Goal: Task Accomplishment & Management: Manage account settings

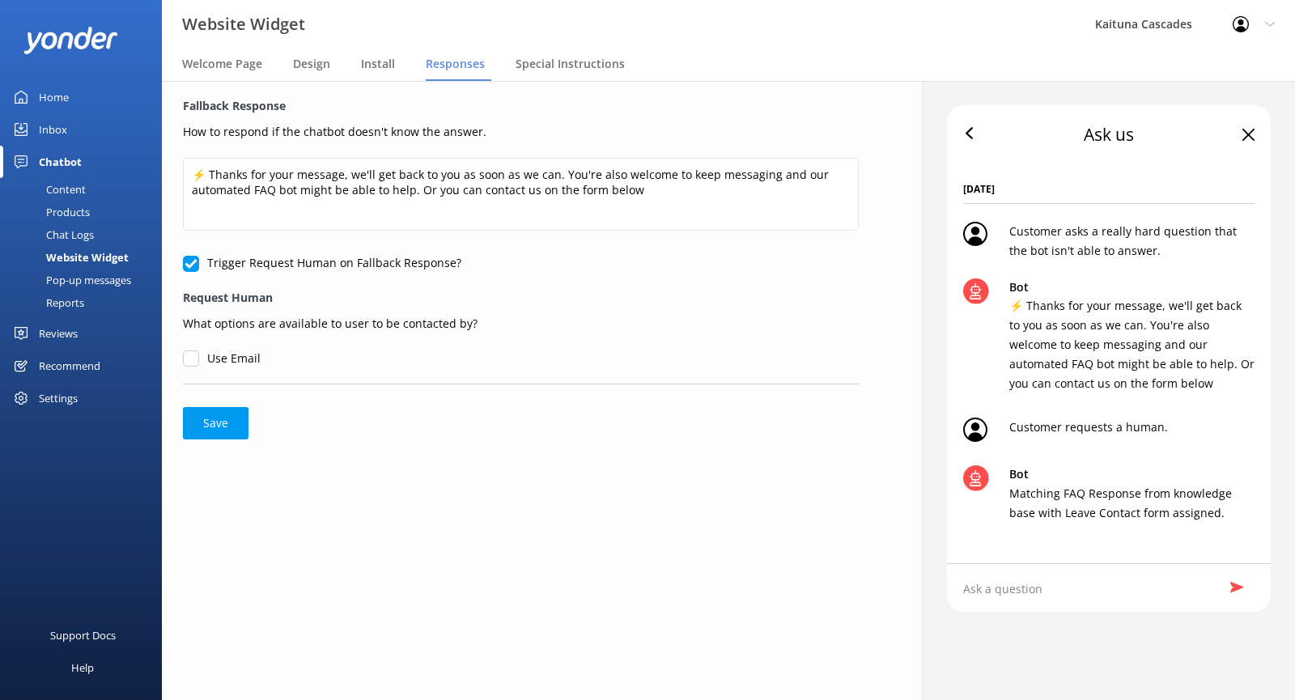
click at [1252, 142] on div "Ask us" at bounding box center [1109, 135] width 324 height 60
click at [1247, 134] on use at bounding box center [1248, 135] width 12 height 12
drag, startPoint x: 1244, startPoint y: 130, endPoint x: 1221, endPoint y: 113, distance: 28.3
click at [1243, 129] on icon at bounding box center [1248, 135] width 12 height 12
click at [555, 60] on span "Special Instructions" at bounding box center [569, 64] width 109 height 16
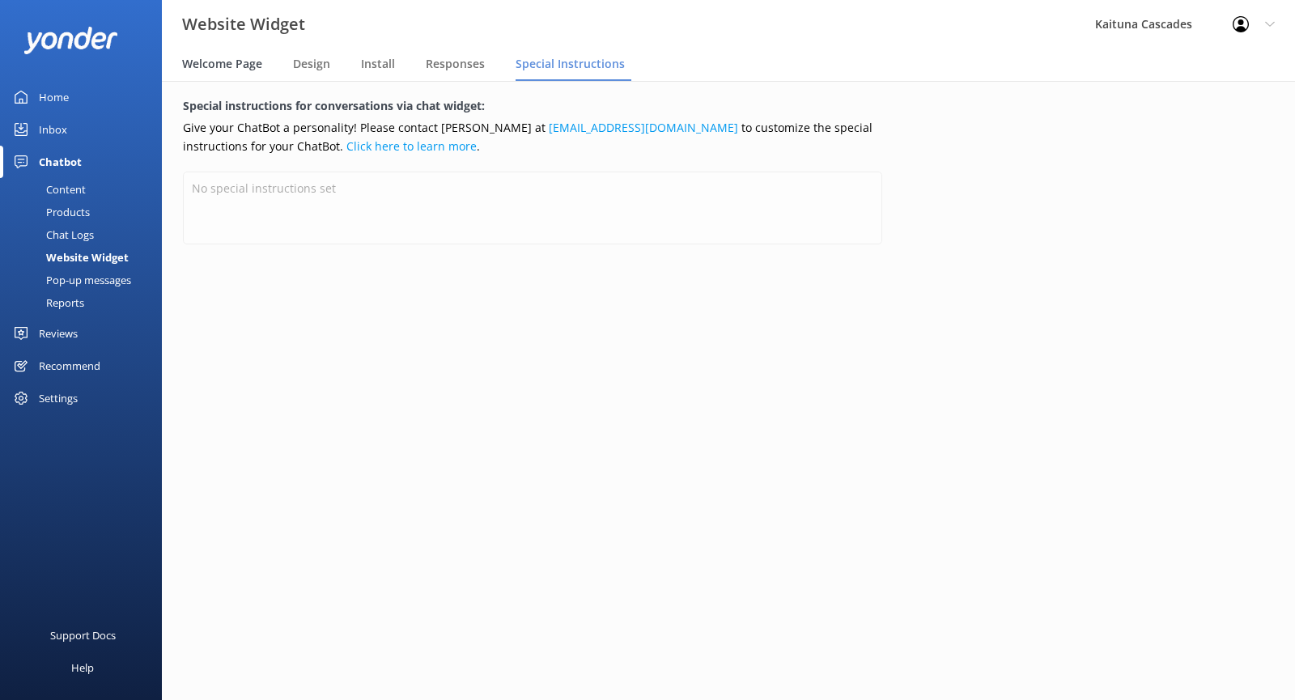
click at [224, 59] on span "Welcome Page" at bounding box center [222, 64] width 80 height 16
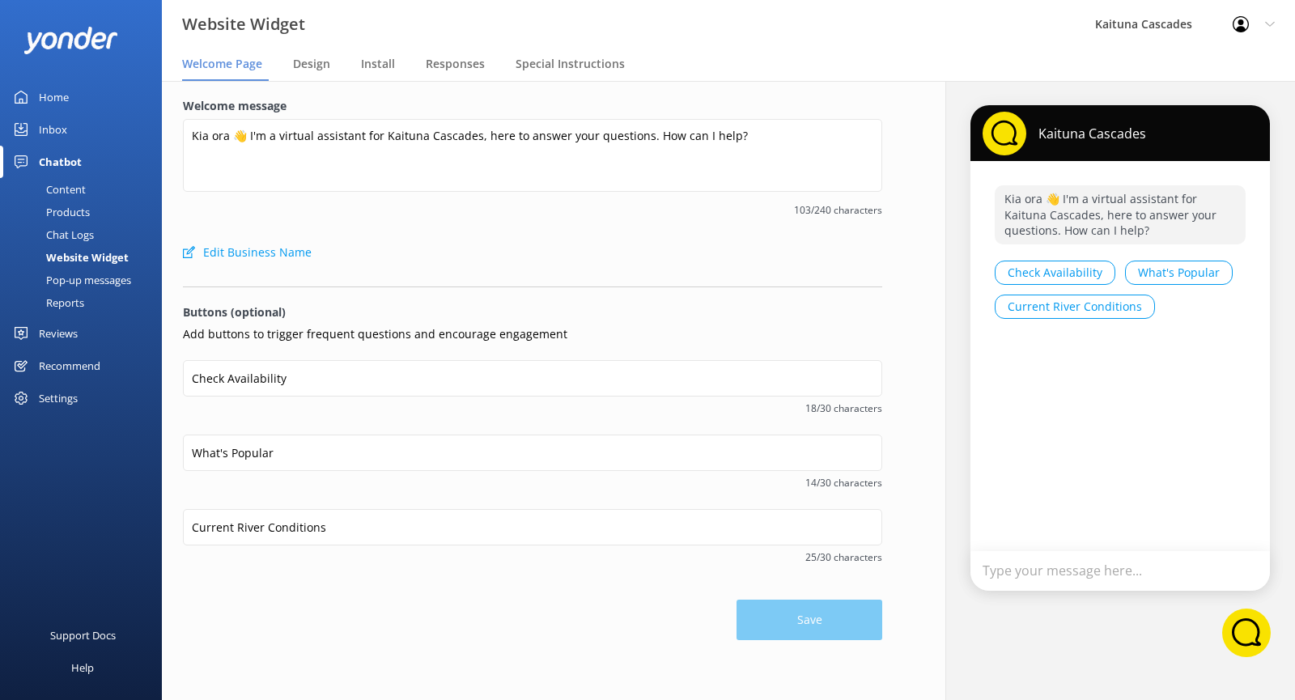
click at [1059, 304] on button "Current River Conditions" at bounding box center [1074, 307] width 160 height 24
click at [304, 70] on span "Design" at bounding box center [311, 64] width 37 height 16
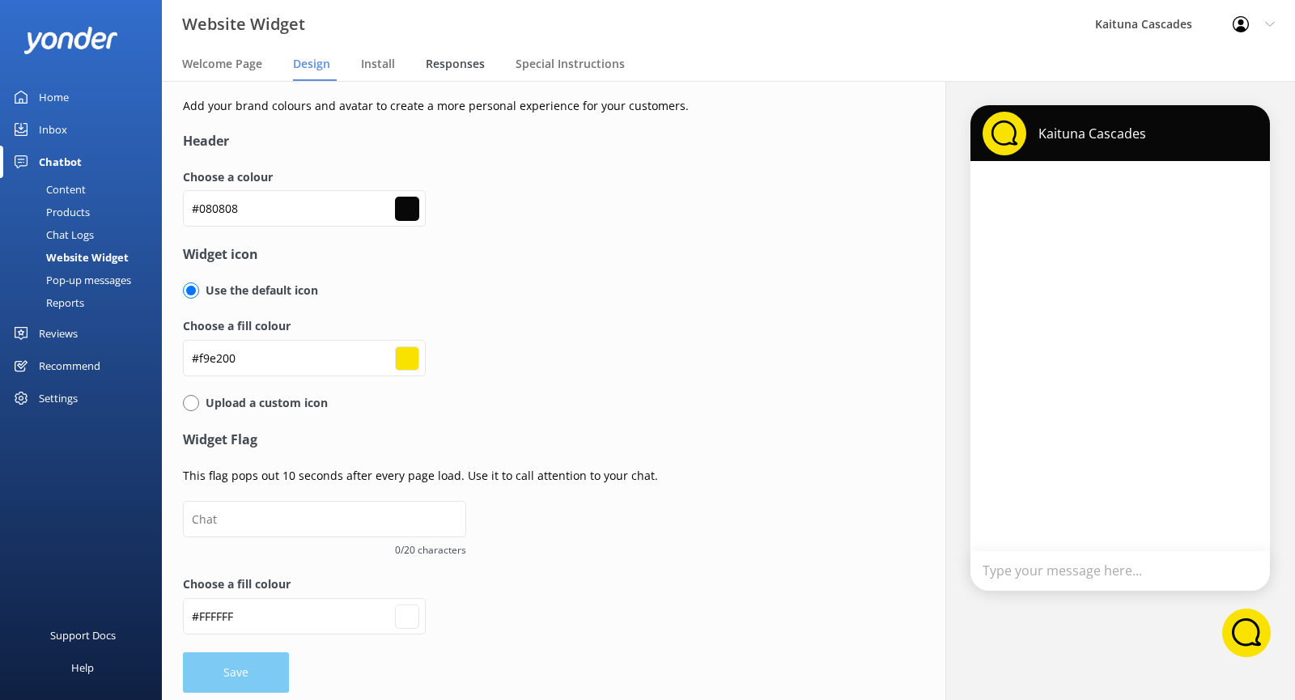
click at [482, 55] on div "Responses" at bounding box center [459, 65] width 66 height 32
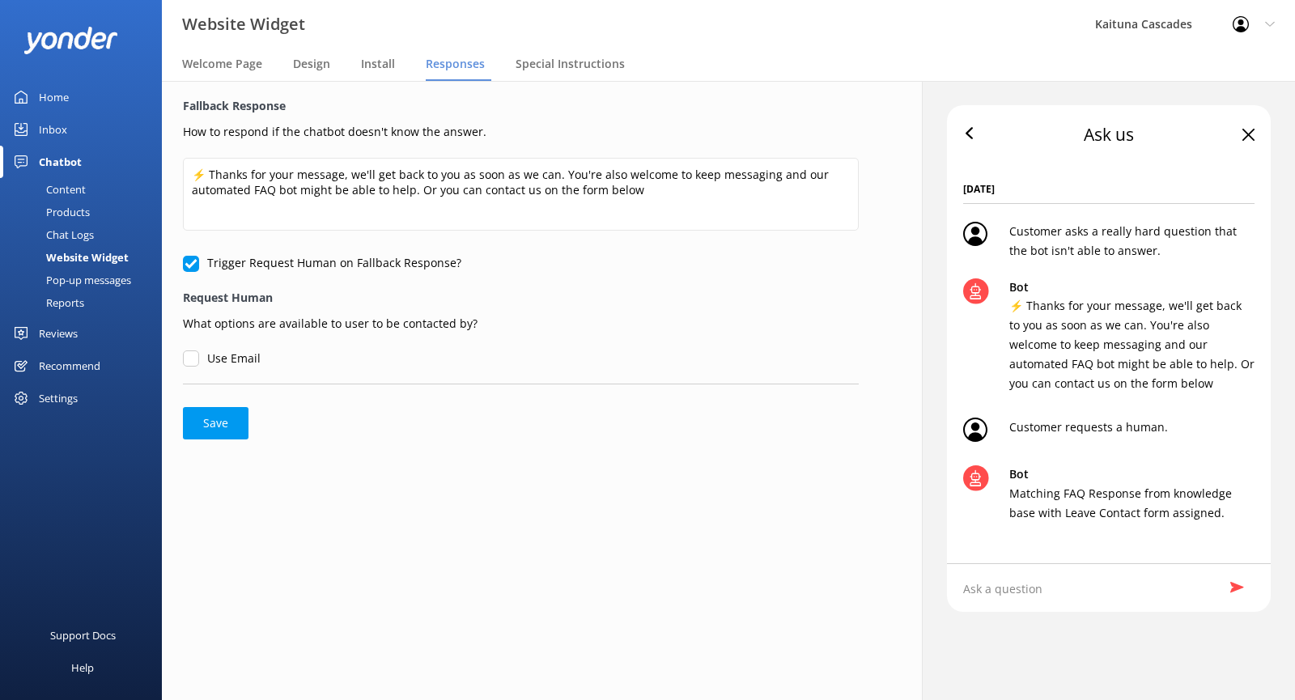
click at [190, 359] on input "Use Email" at bounding box center [191, 358] width 16 height 16
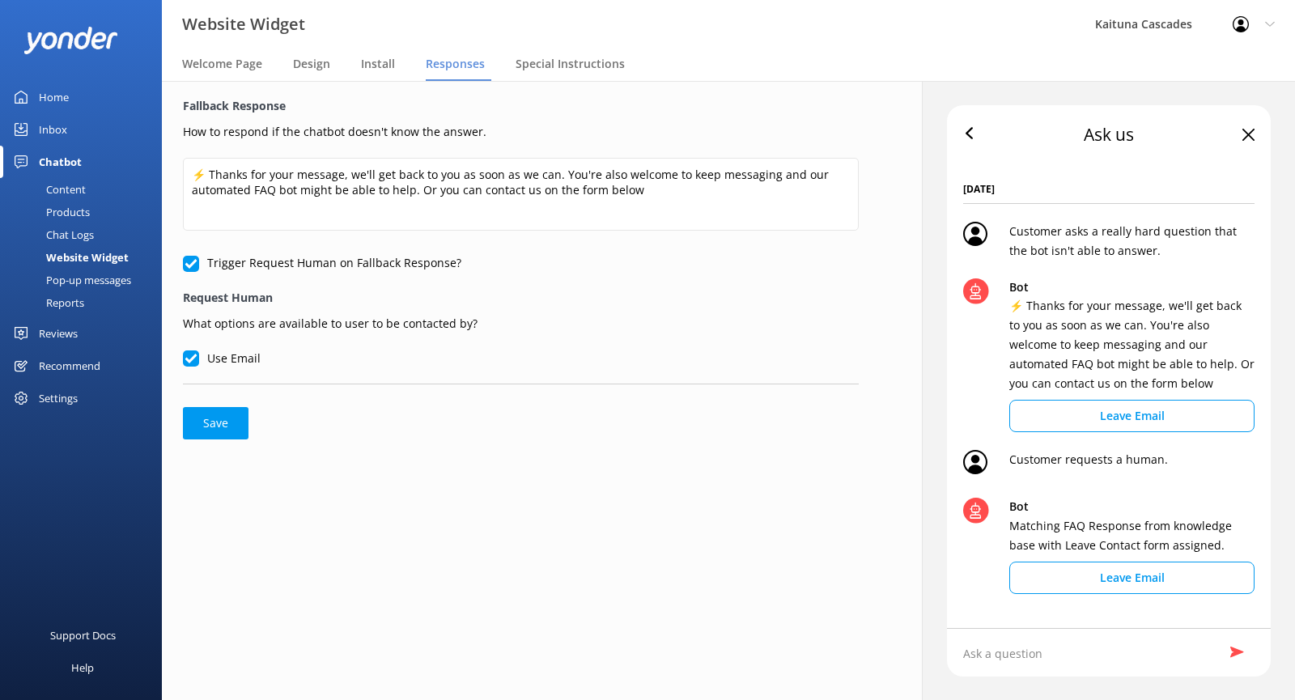
click at [190, 359] on input "Use Email" at bounding box center [191, 358] width 16 height 16
checkbox input "false"
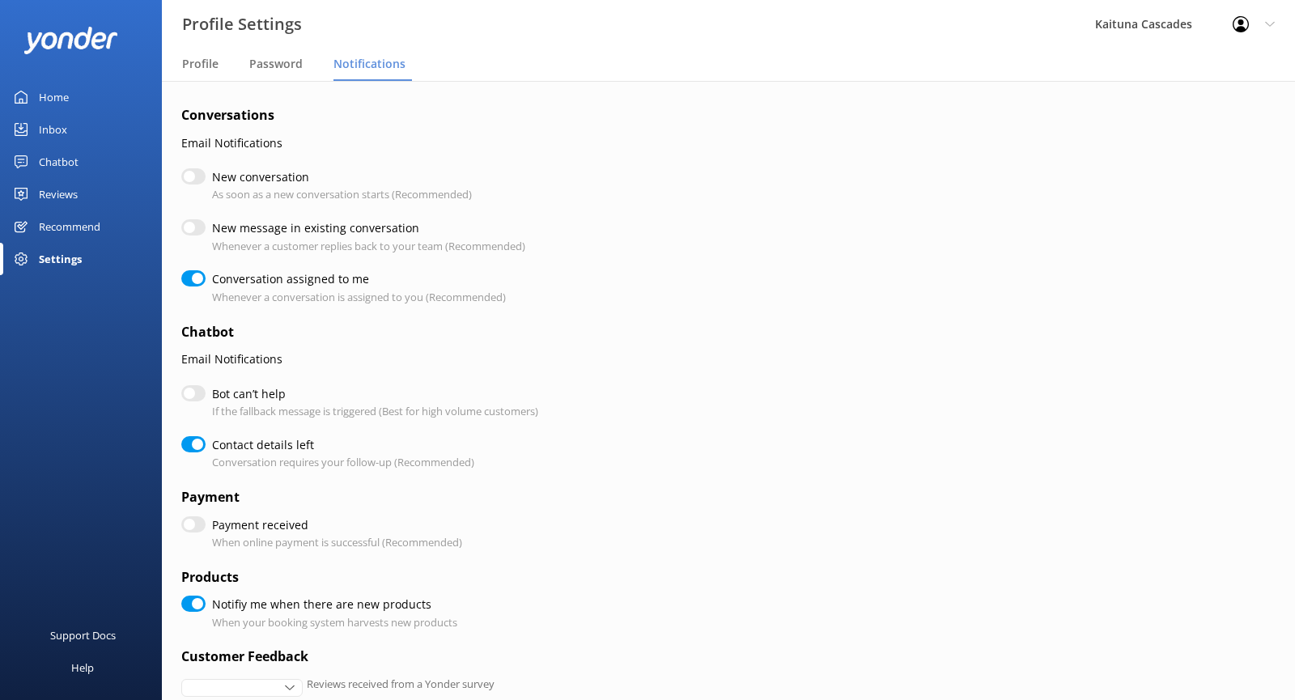
checkbox input "true"
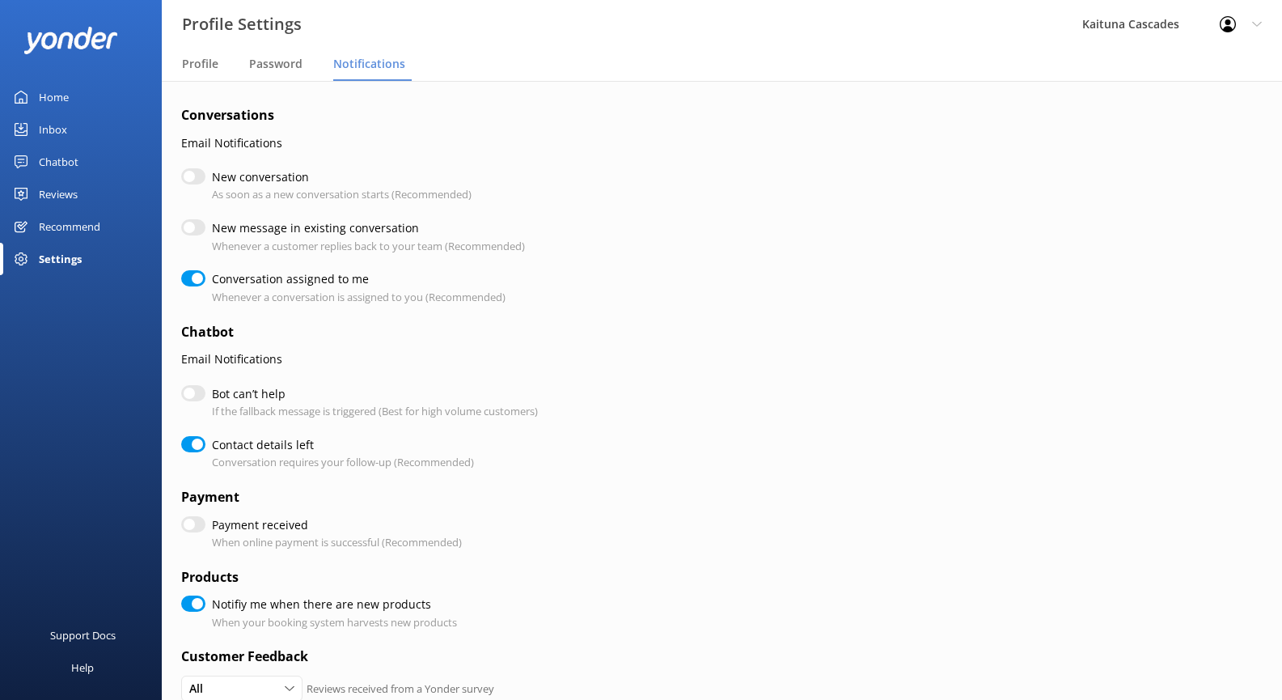
click at [194, 390] on input "Bot can’t help" at bounding box center [193, 393] width 24 height 16
checkbox input "true"
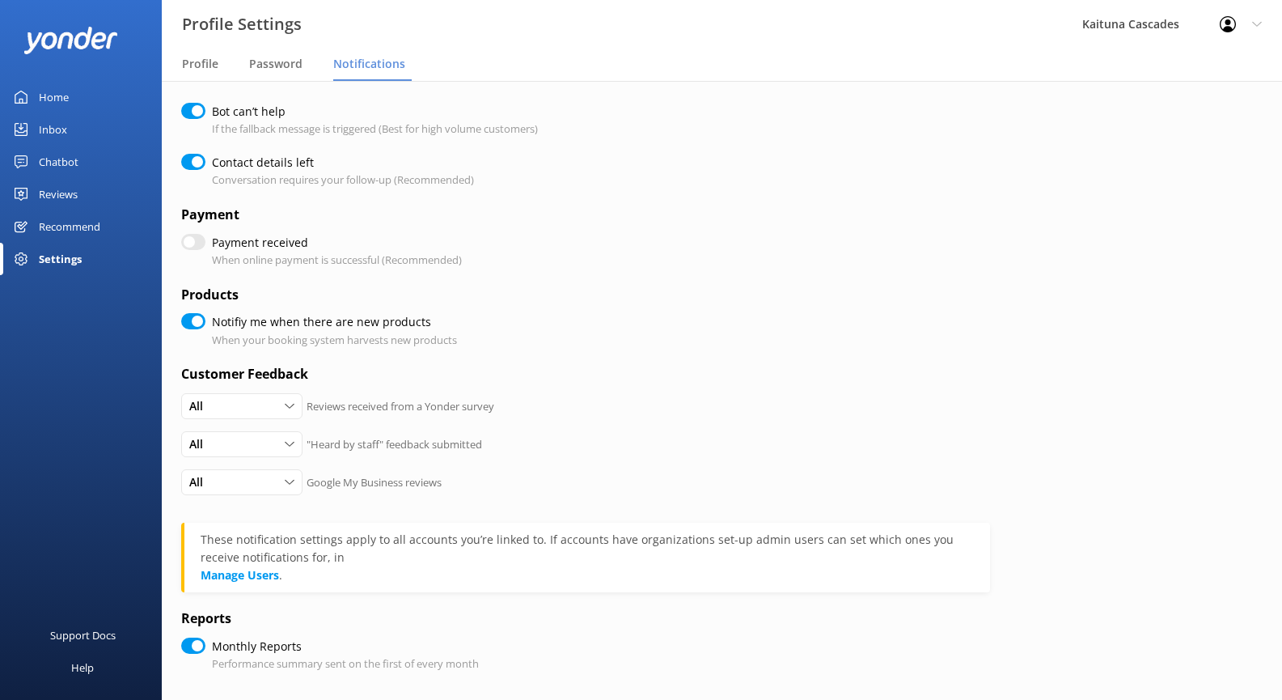
scroll to position [362, 0]
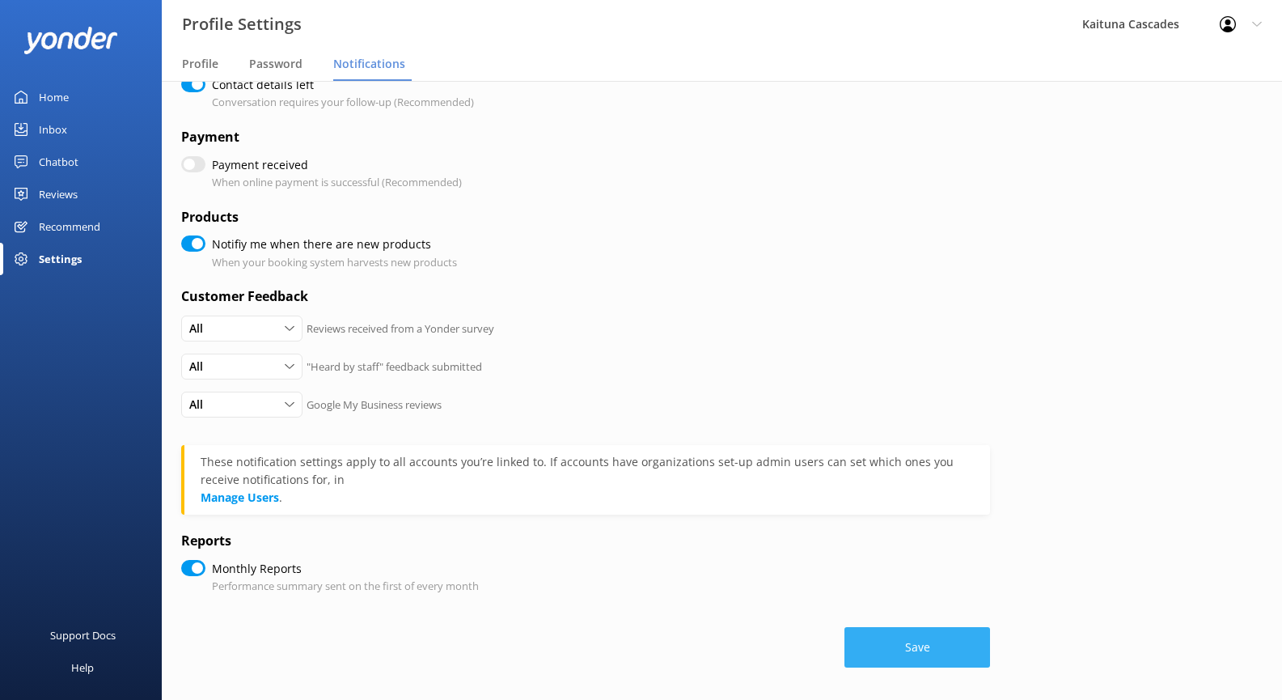
click at [910, 655] on button "Save" at bounding box center [918, 647] width 146 height 40
checkbox input "true"
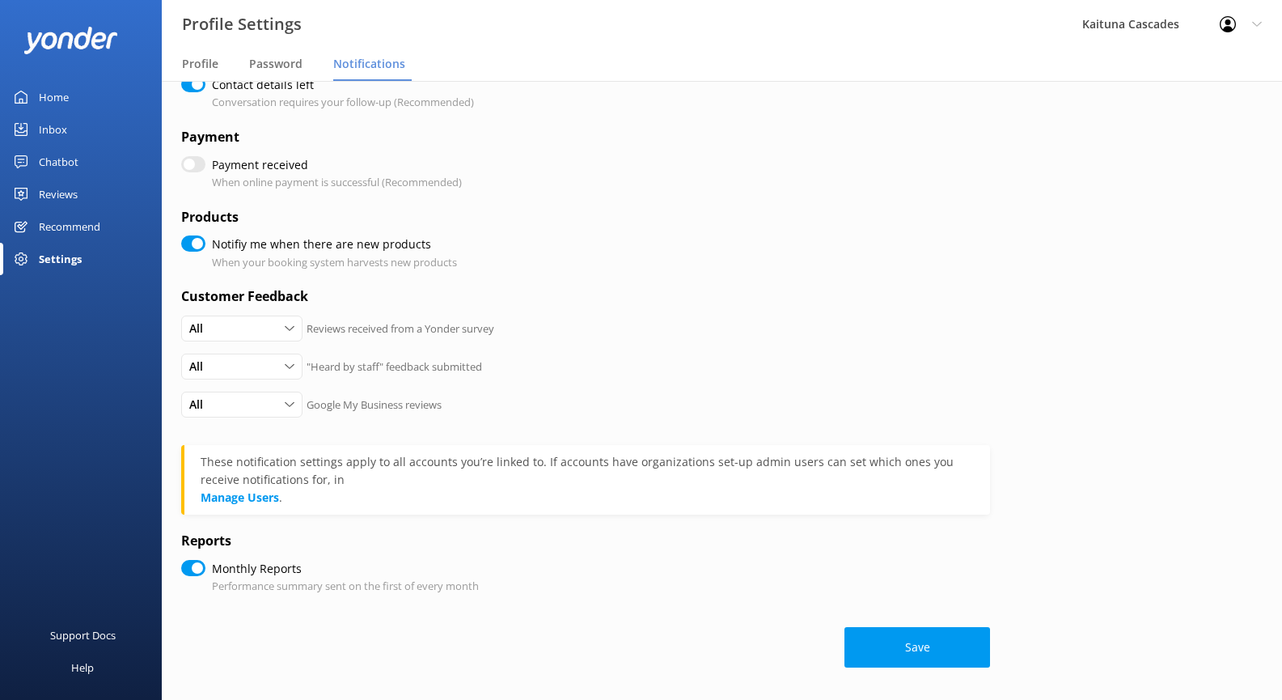
checkbox input "true"
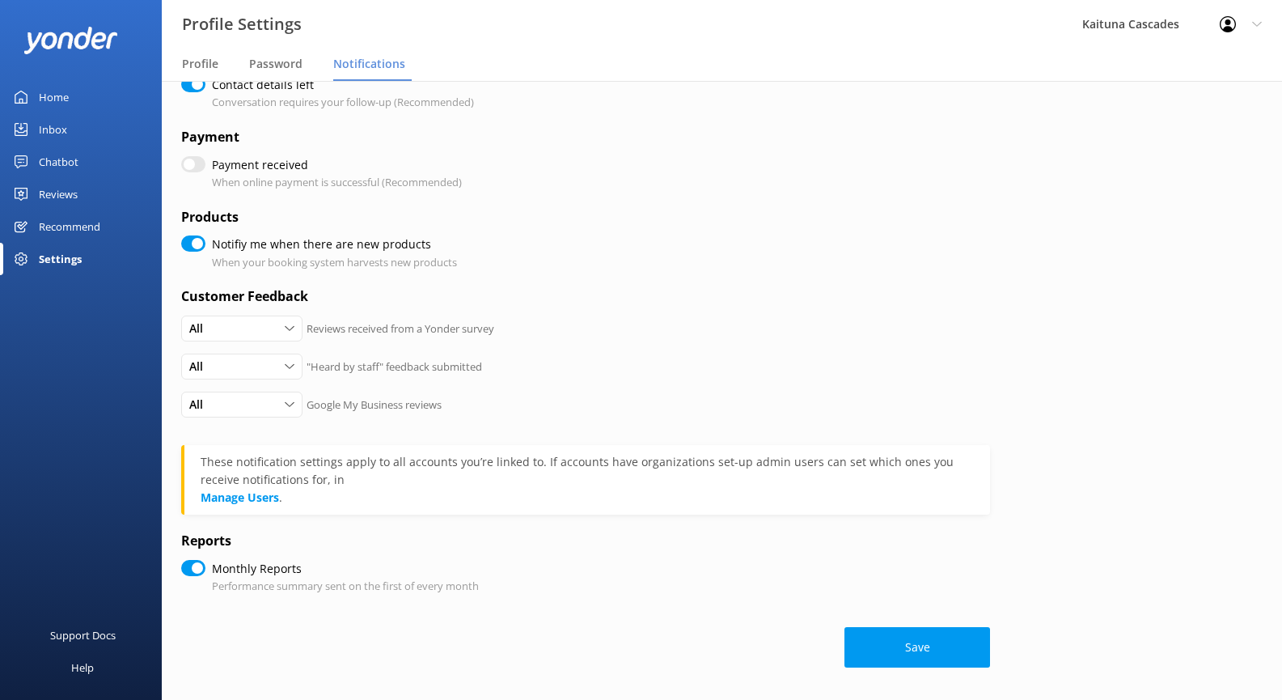
checkbox input "true"
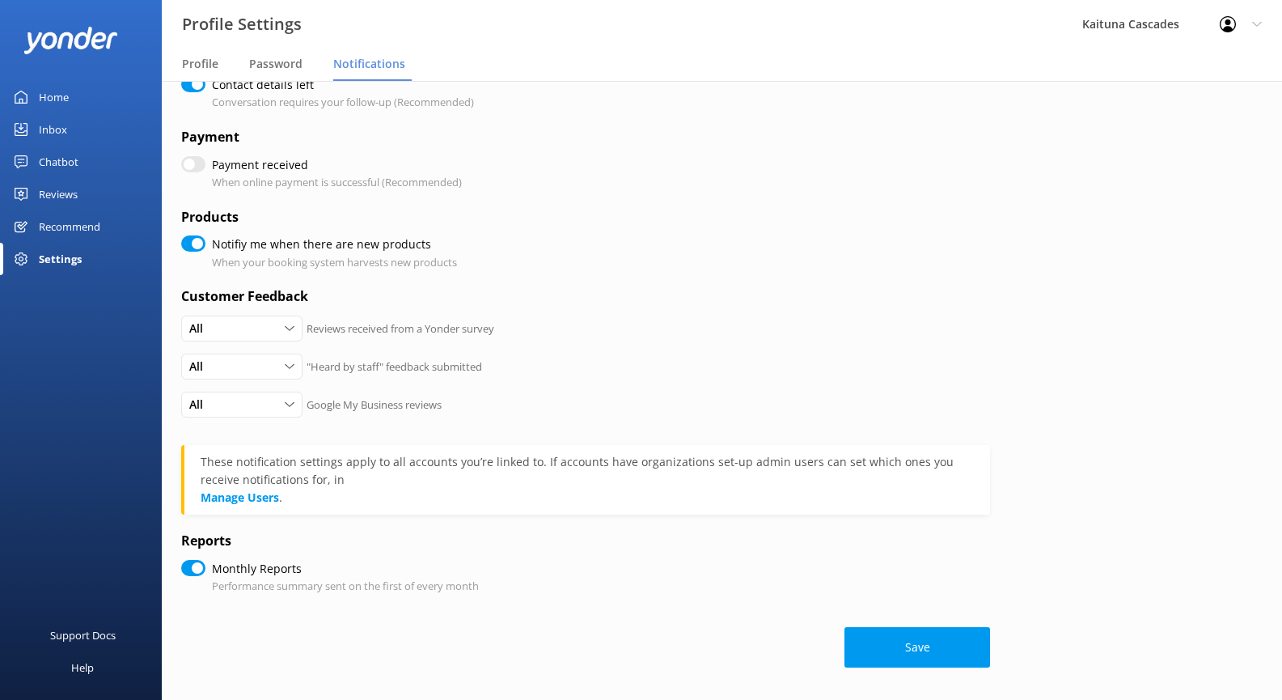
checkbox input "true"
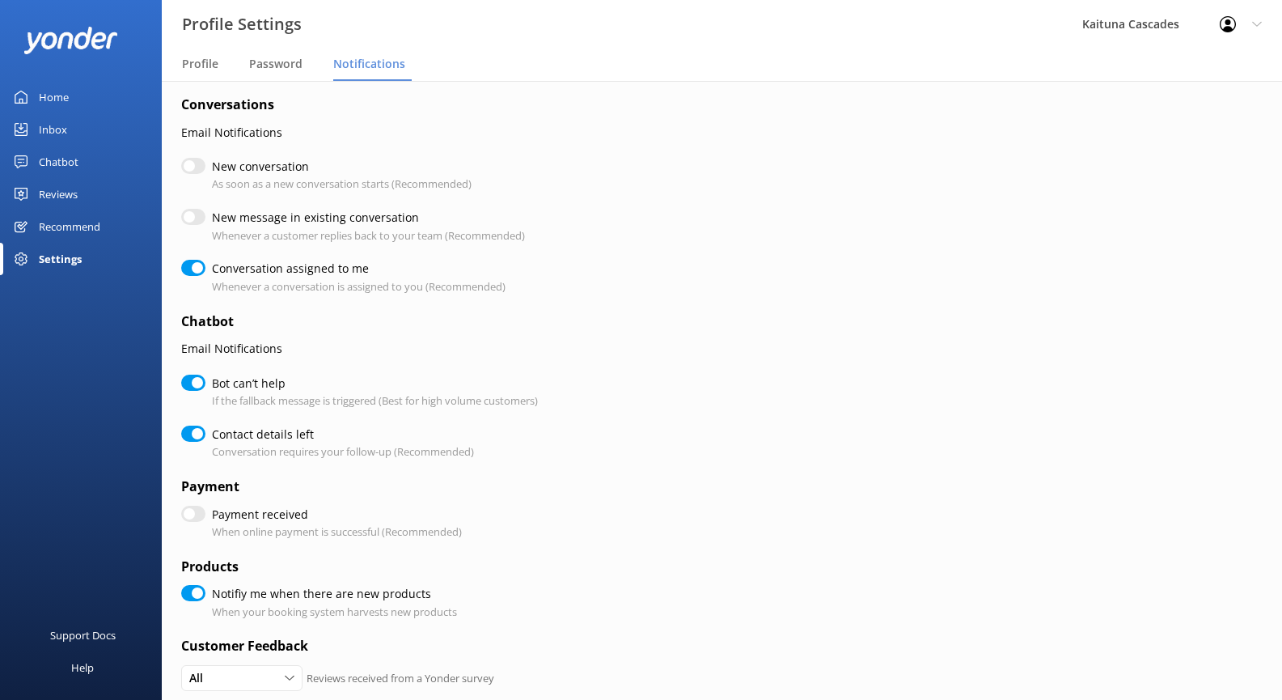
scroll to position [0, 0]
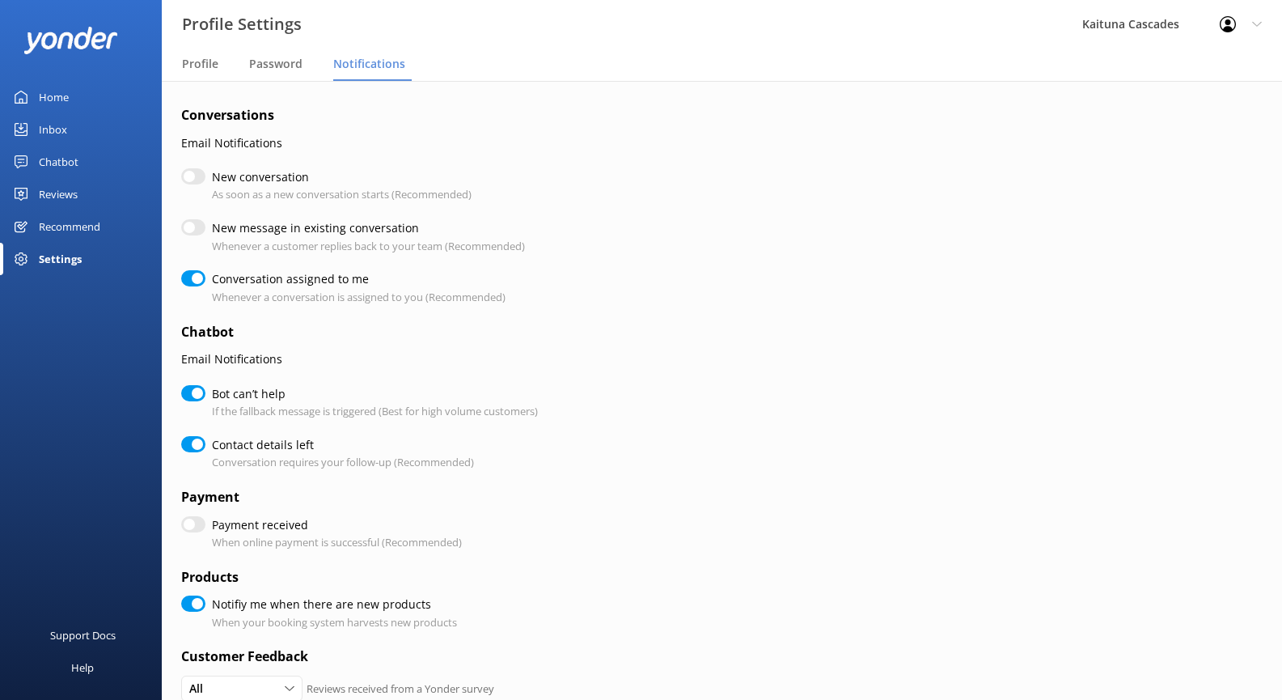
checkbox input "true"
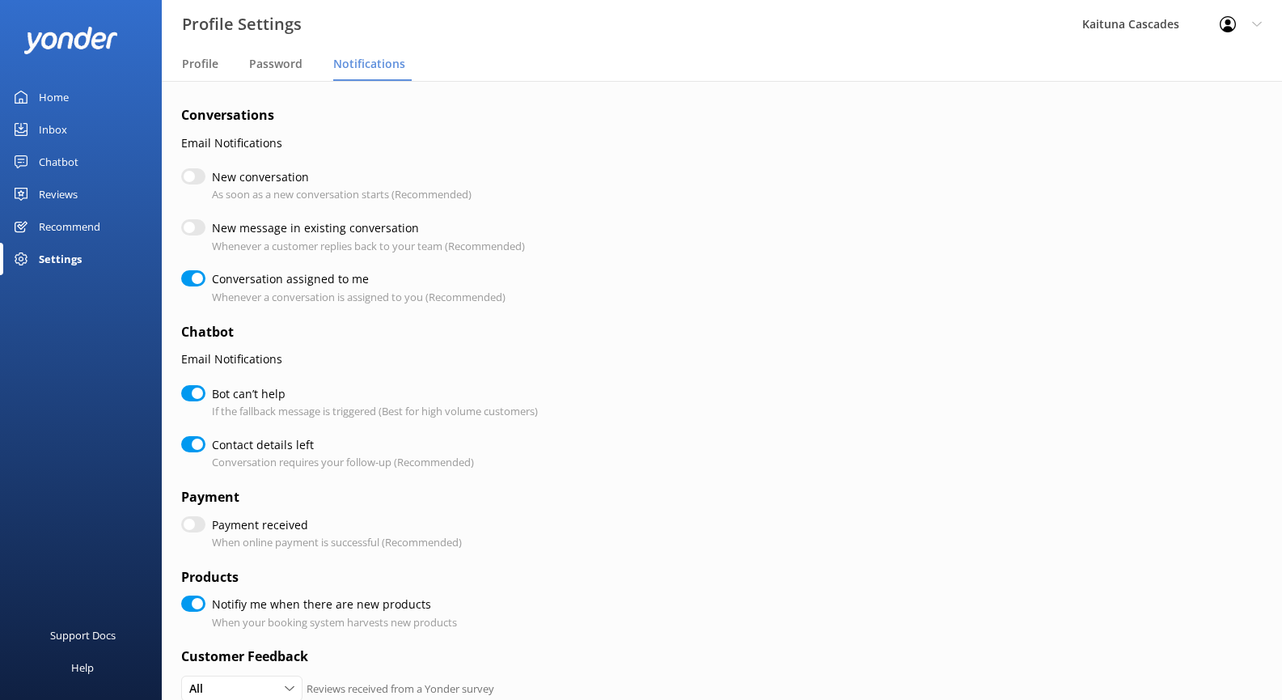
checkbox input "true"
click at [193, 172] on input "New conversation" at bounding box center [193, 176] width 24 height 16
checkbox input "true"
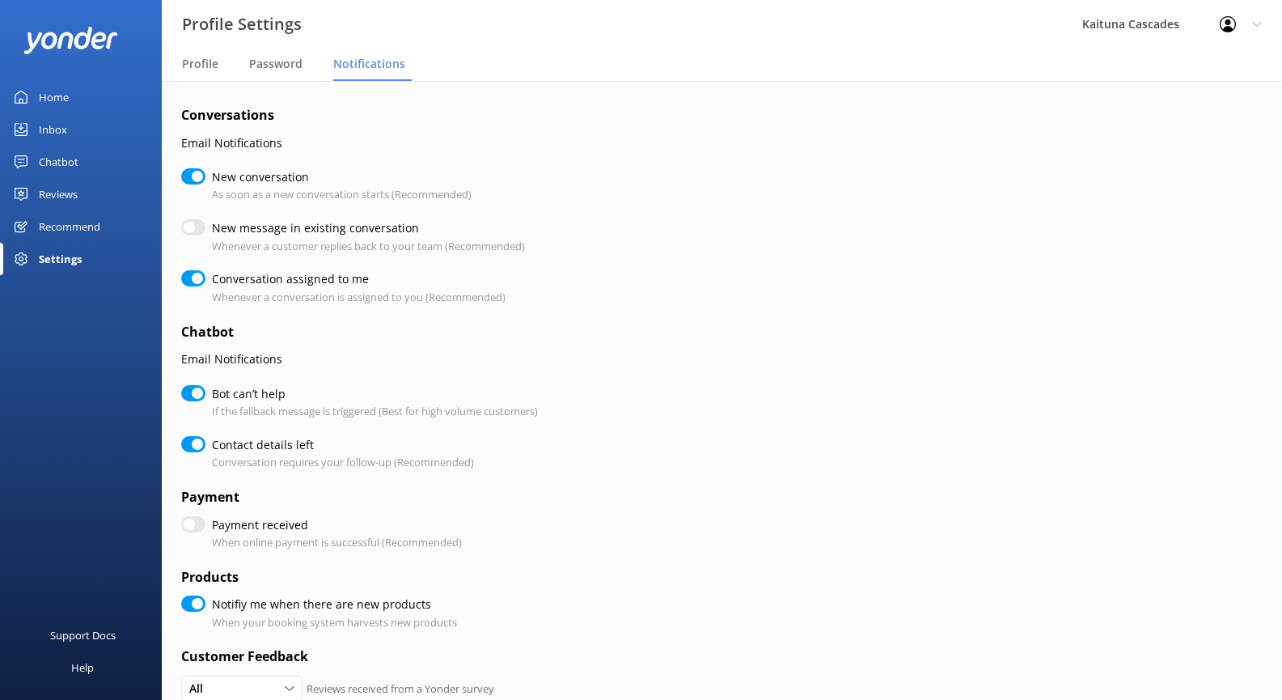
checkbox input "true"
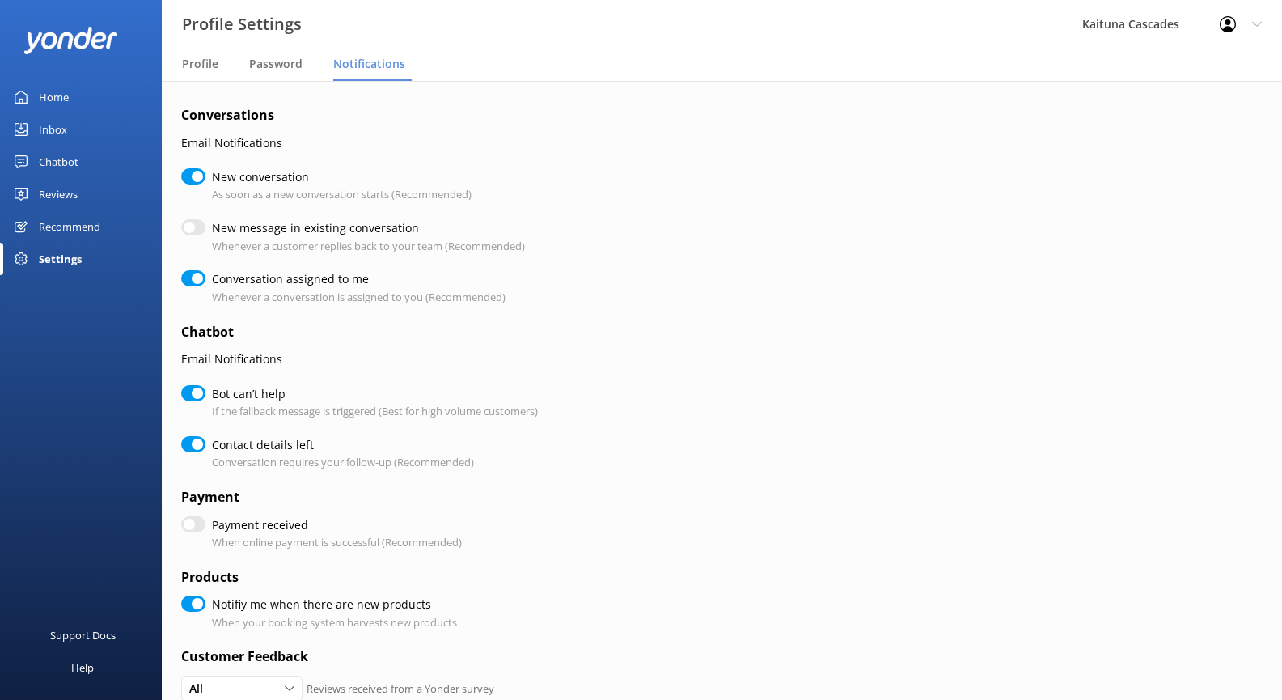
checkbox input "true"
click at [46, 154] on div "Chatbot" at bounding box center [59, 162] width 40 height 32
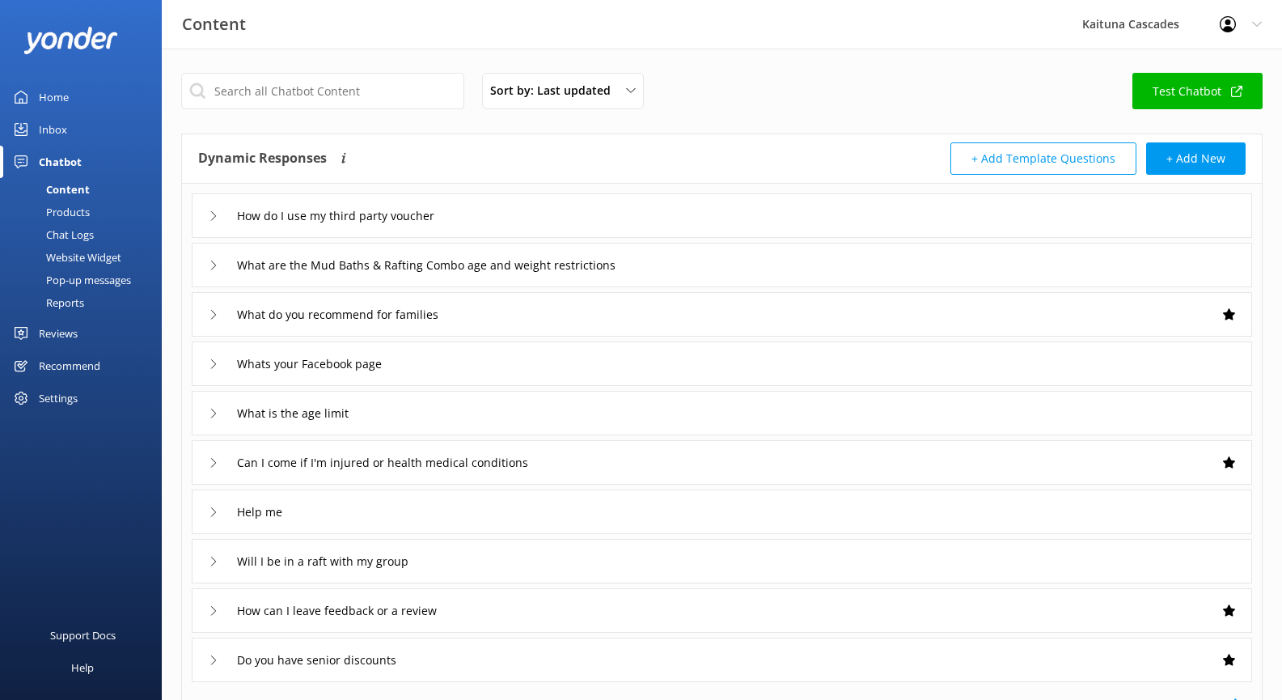
click at [53, 366] on div "Recommend" at bounding box center [69, 366] width 61 height 32
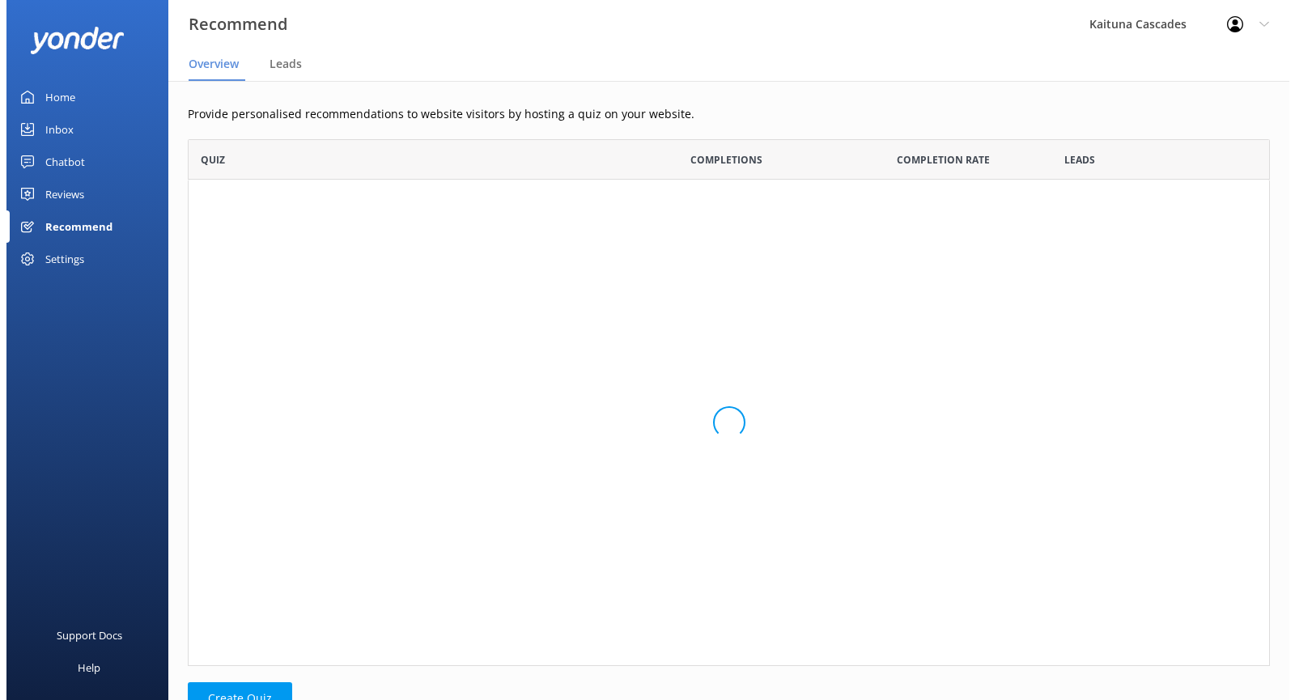
scroll to position [515, 1070]
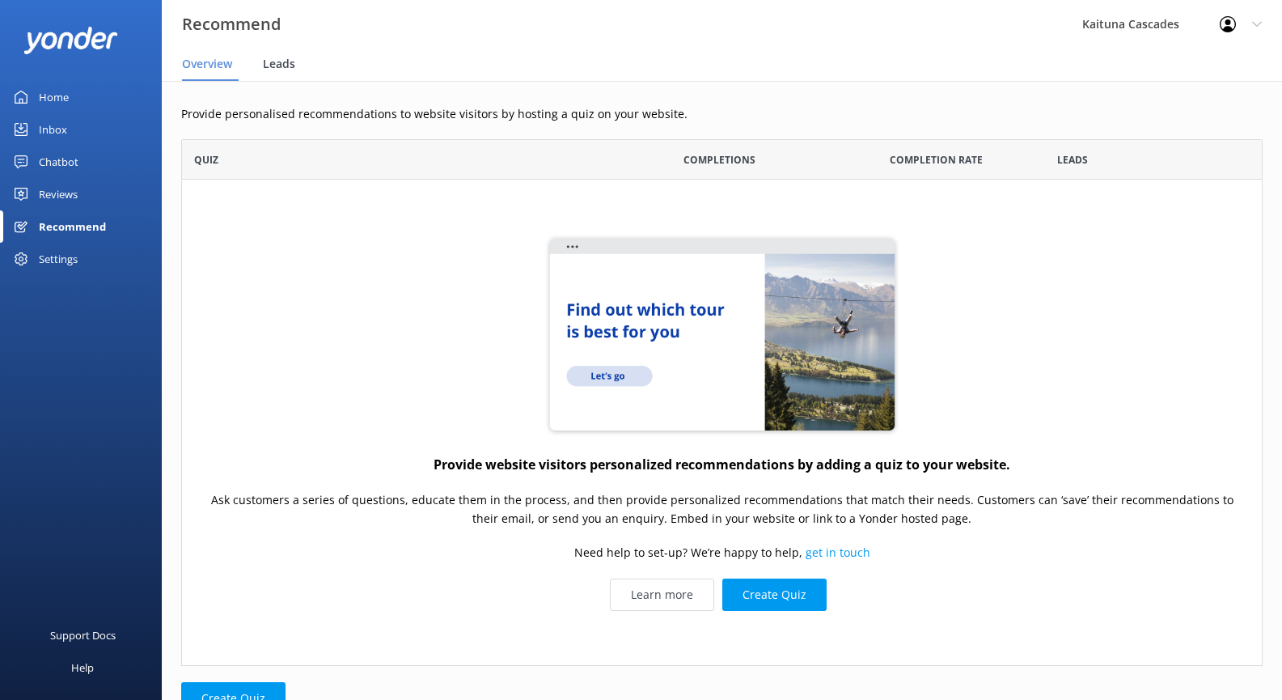
click at [286, 59] on span "Leads" at bounding box center [279, 64] width 32 height 16
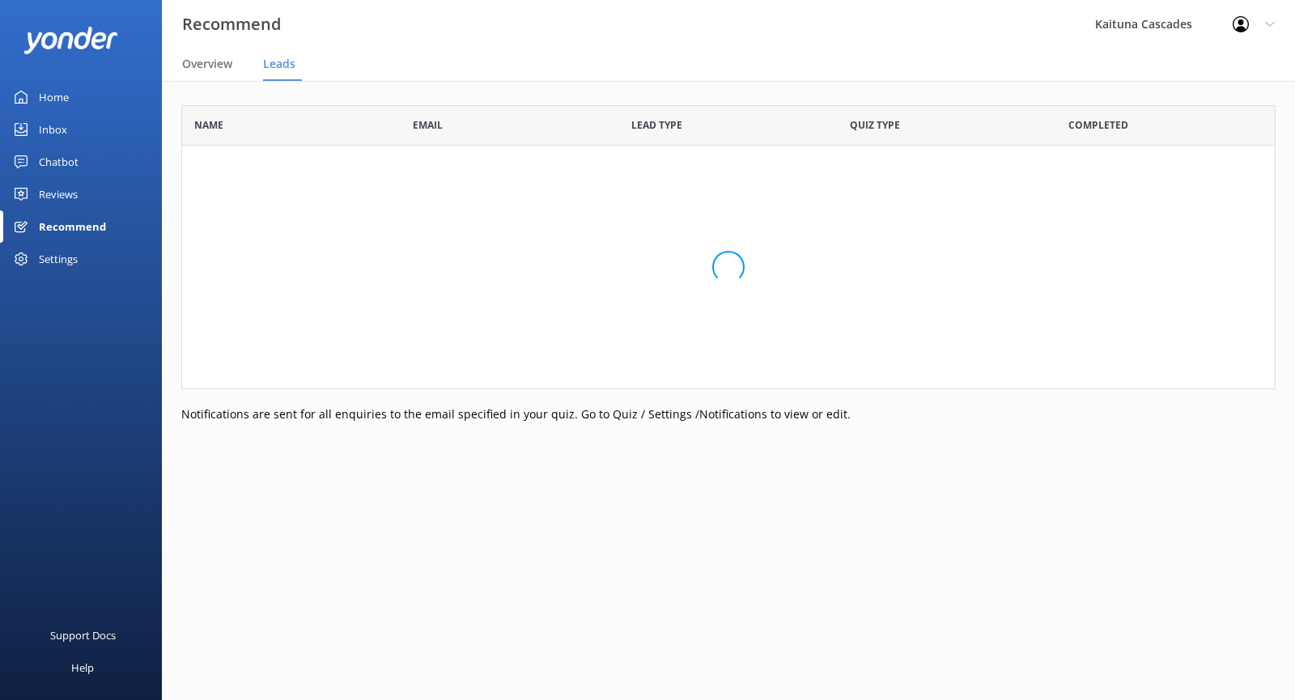
scroll to position [272, 1082]
click at [54, 92] on div "Home" at bounding box center [54, 97] width 30 height 32
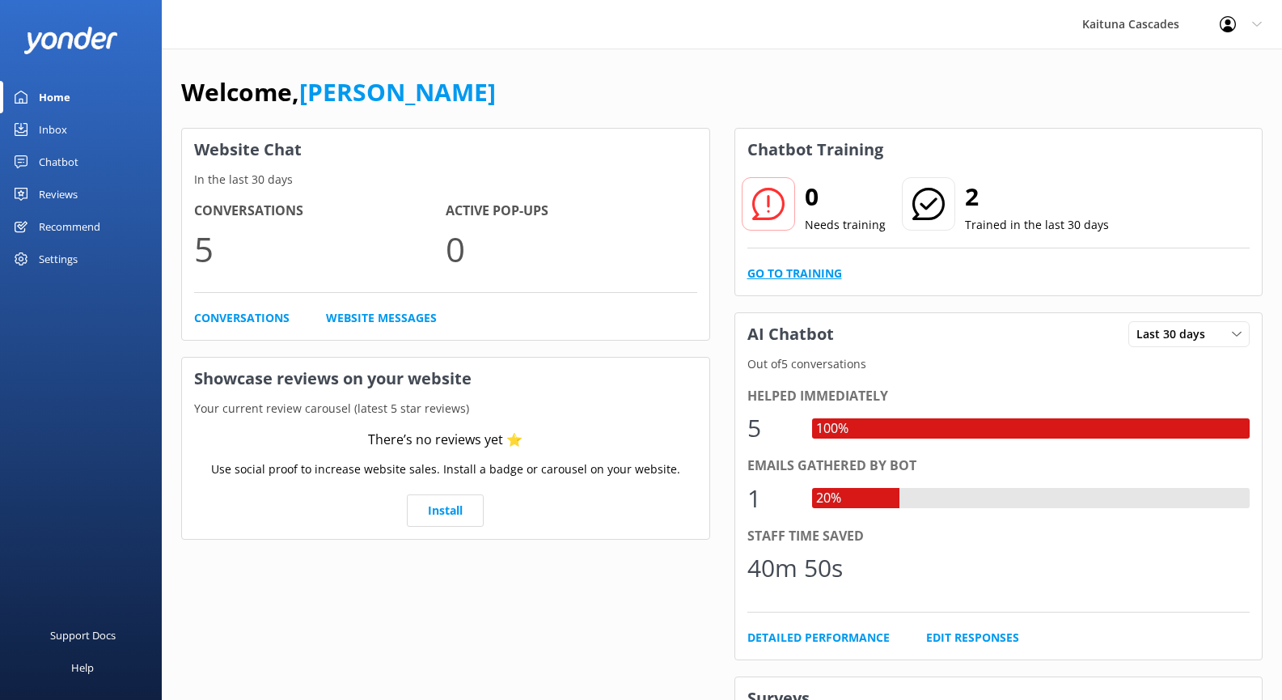
click at [786, 279] on link "Go to Training" at bounding box center [795, 274] width 95 height 18
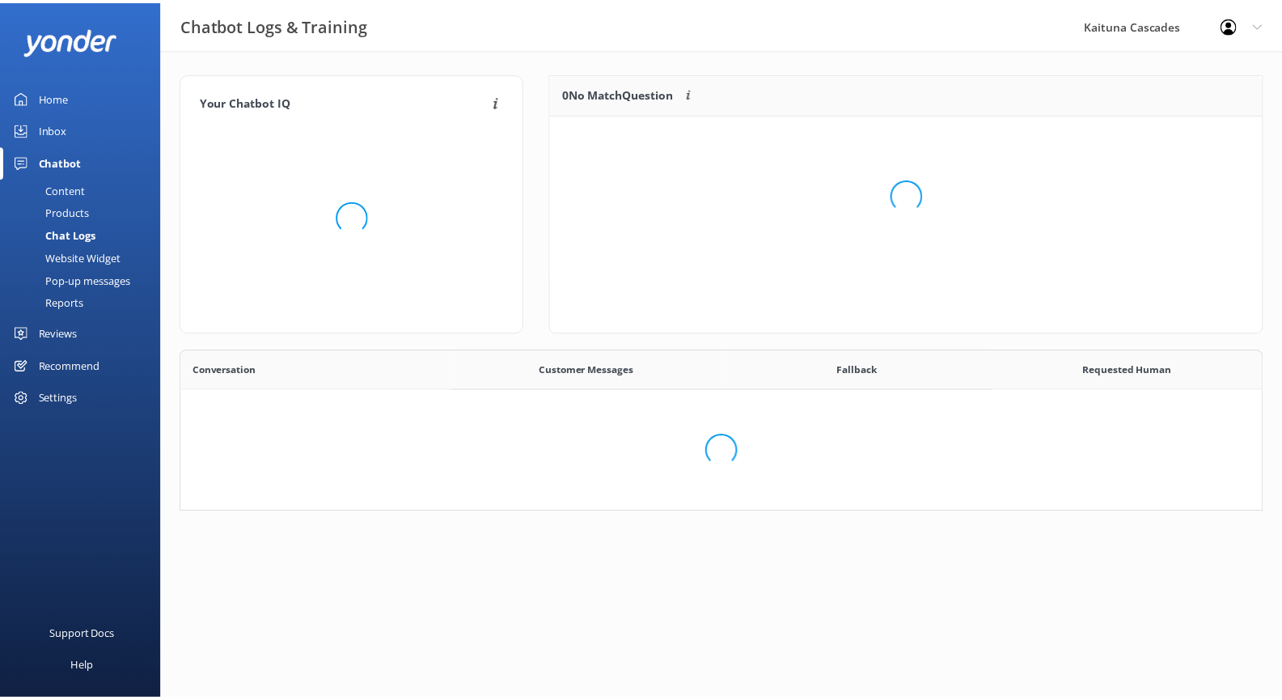
scroll to position [292, 1082]
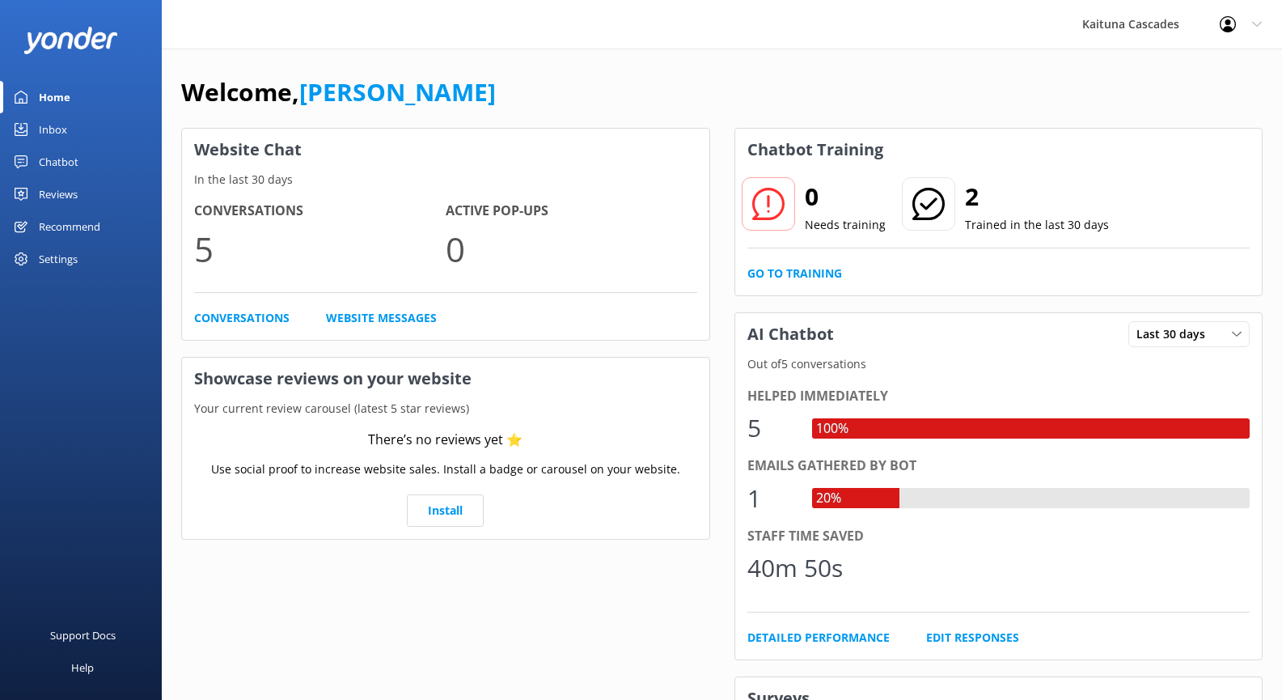
click at [970, 200] on h2 "2" at bounding box center [1037, 196] width 144 height 39
click at [64, 171] on div "Chatbot" at bounding box center [59, 162] width 40 height 32
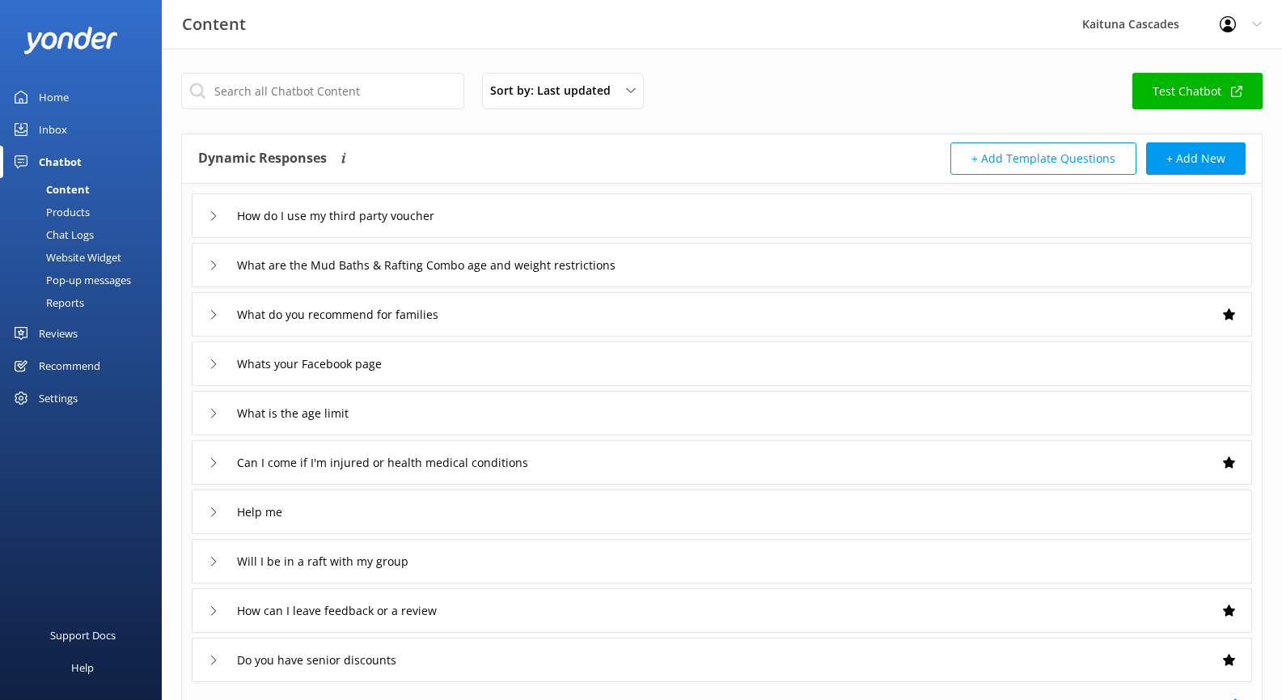
click at [553, 150] on div "Dynamic Responses Dynamic responses rely on the Large Language Model to create …" at bounding box center [460, 158] width 524 height 32
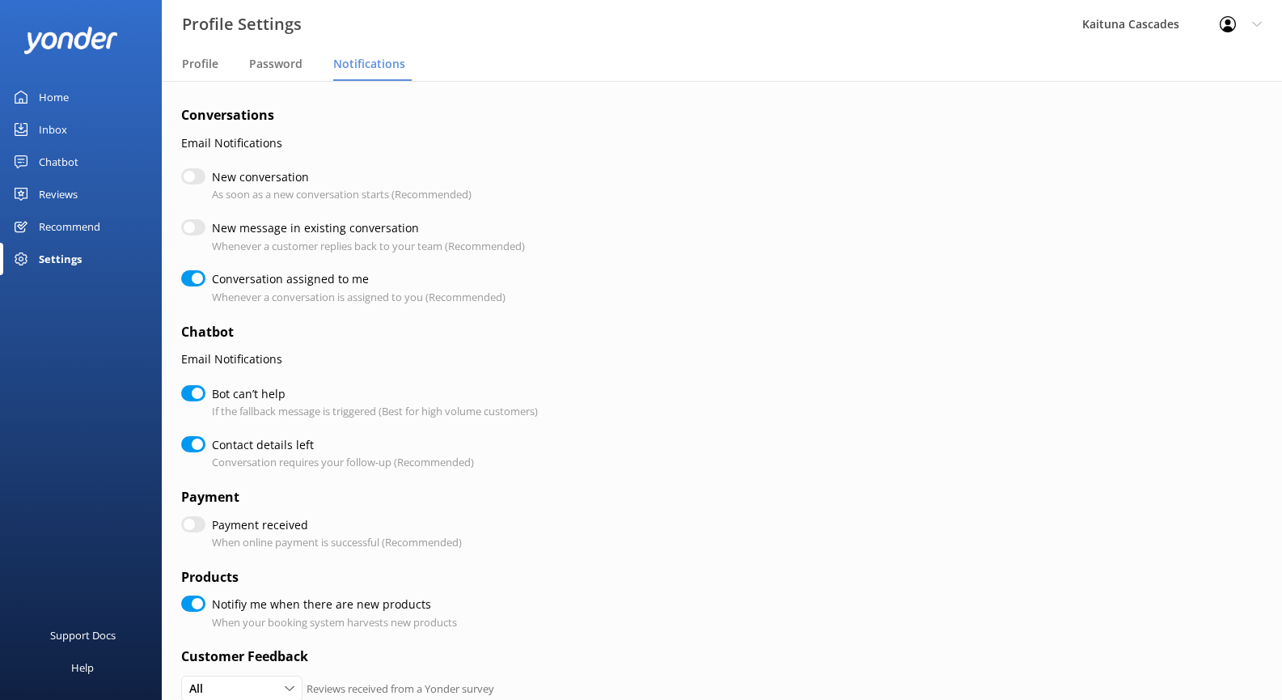
click at [193, 180] on input "New conversation" at bounding box center [193, 176] width 24 height 16
checkbox input "true"
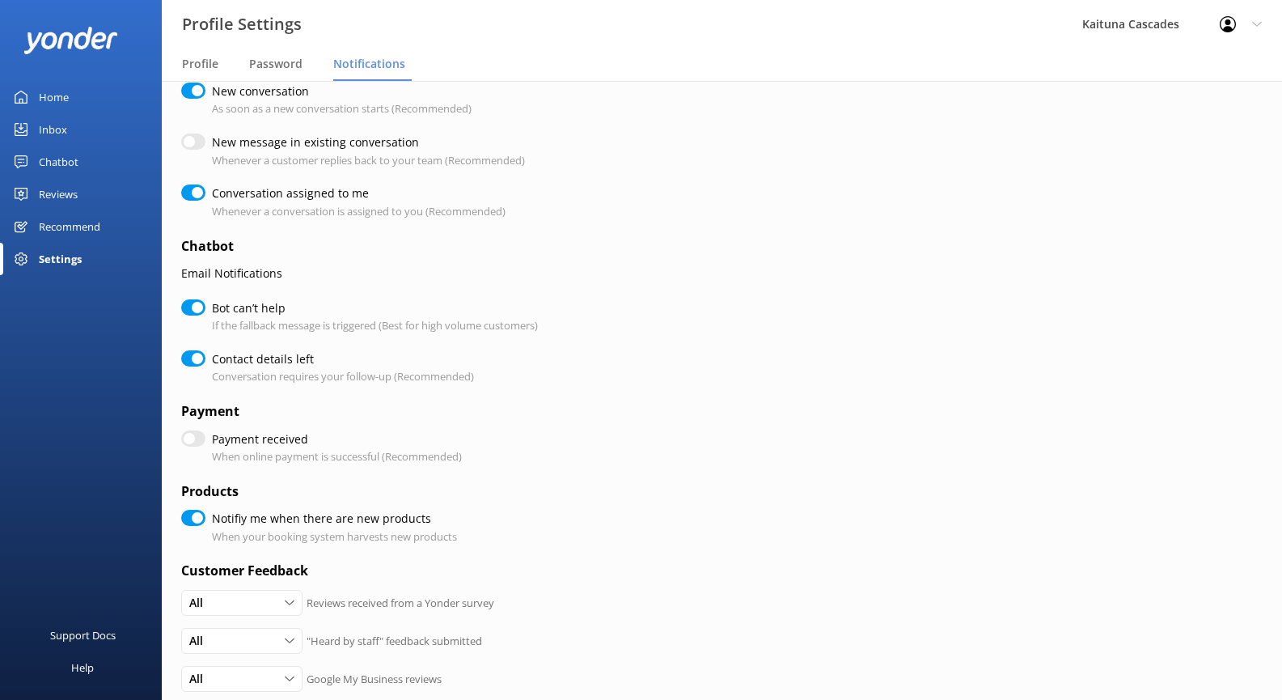
scroll to position [362, 0]
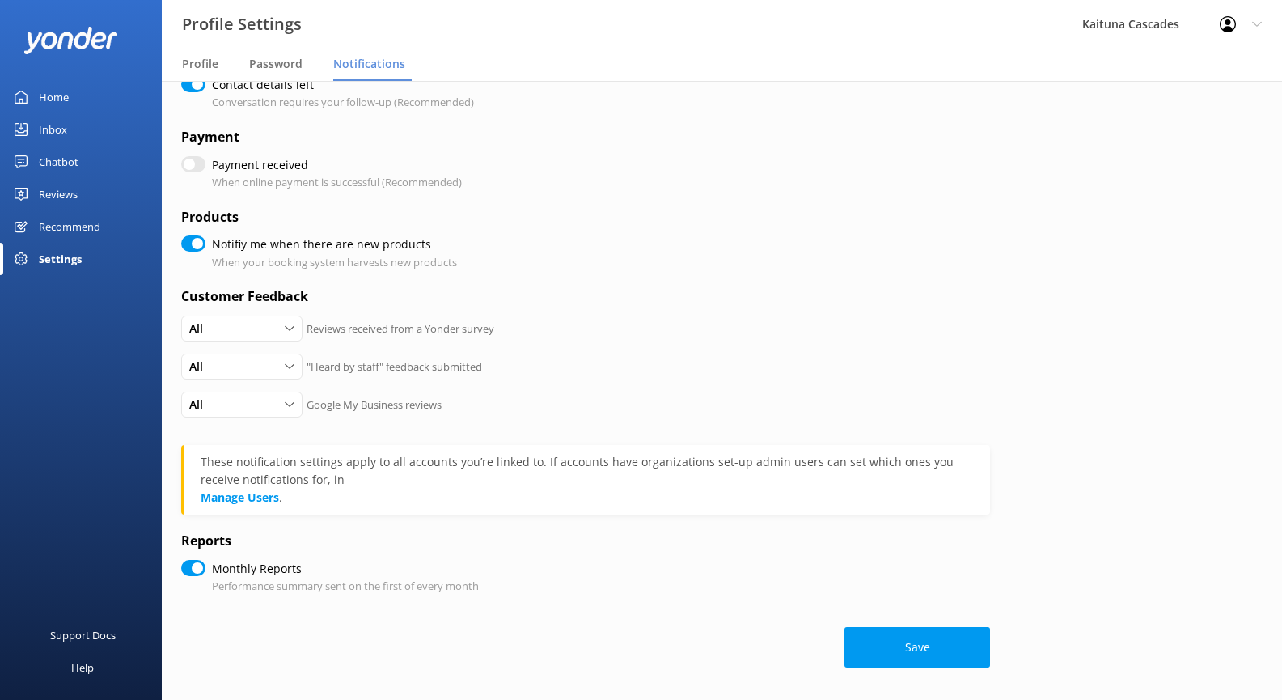
click at [901, 636] on button "Save" at bounding box center [918, 647] width 146 height 40
checkbox input "true"
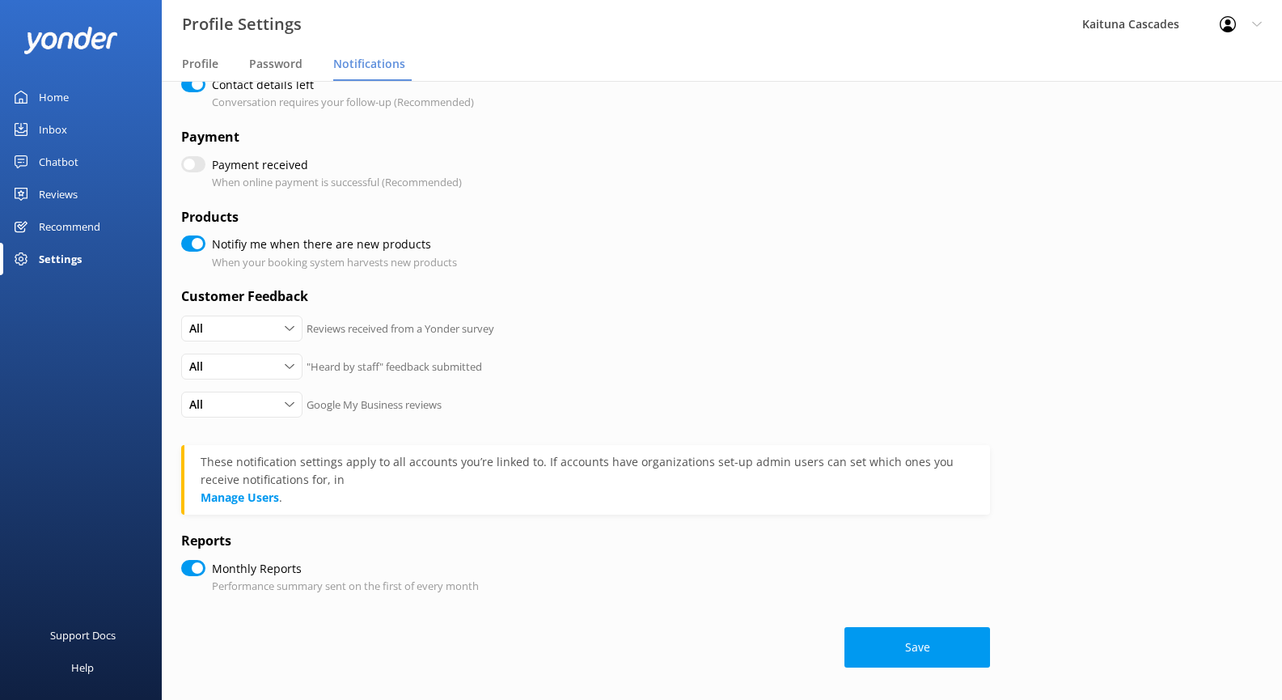
click at [57, 253] on div "Settings" at bounding box center [60, 259] width 43 height 32
checkbox input "true"
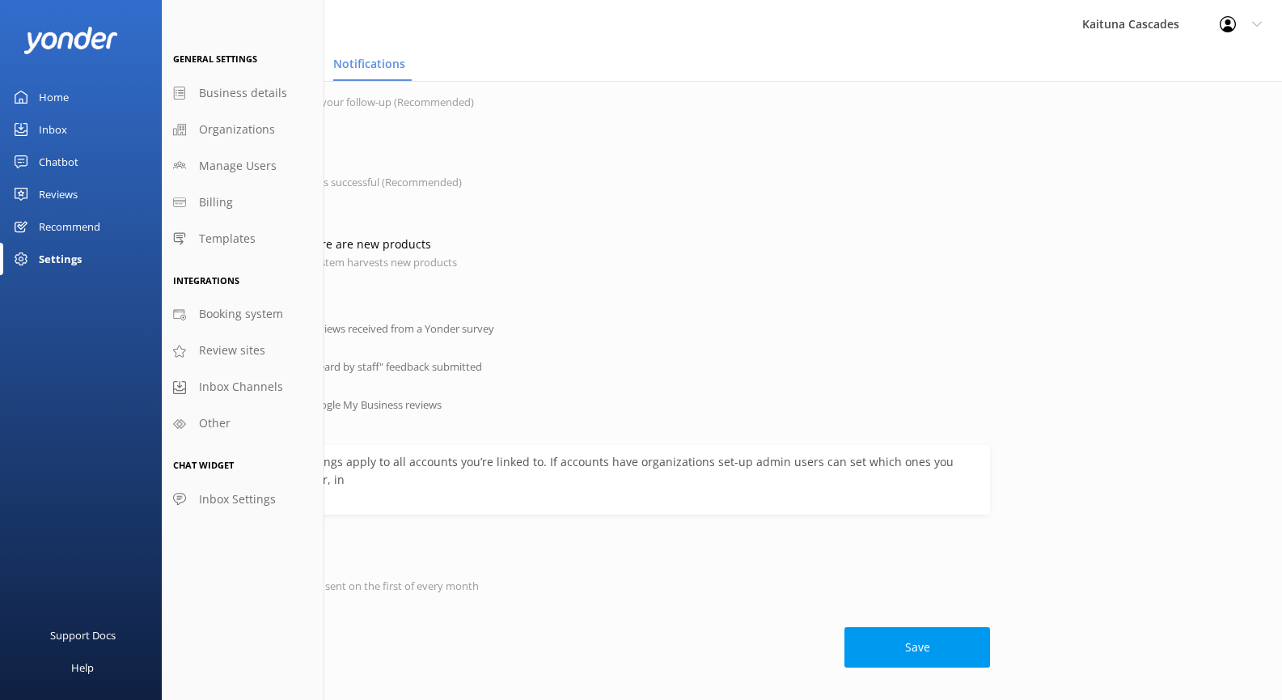
click at [602, 235] on div "Notifiy me when there are new products When your booking system harvests new pr…" at bounding box center [585, 252] width 809 height 35
checkbox input "true"
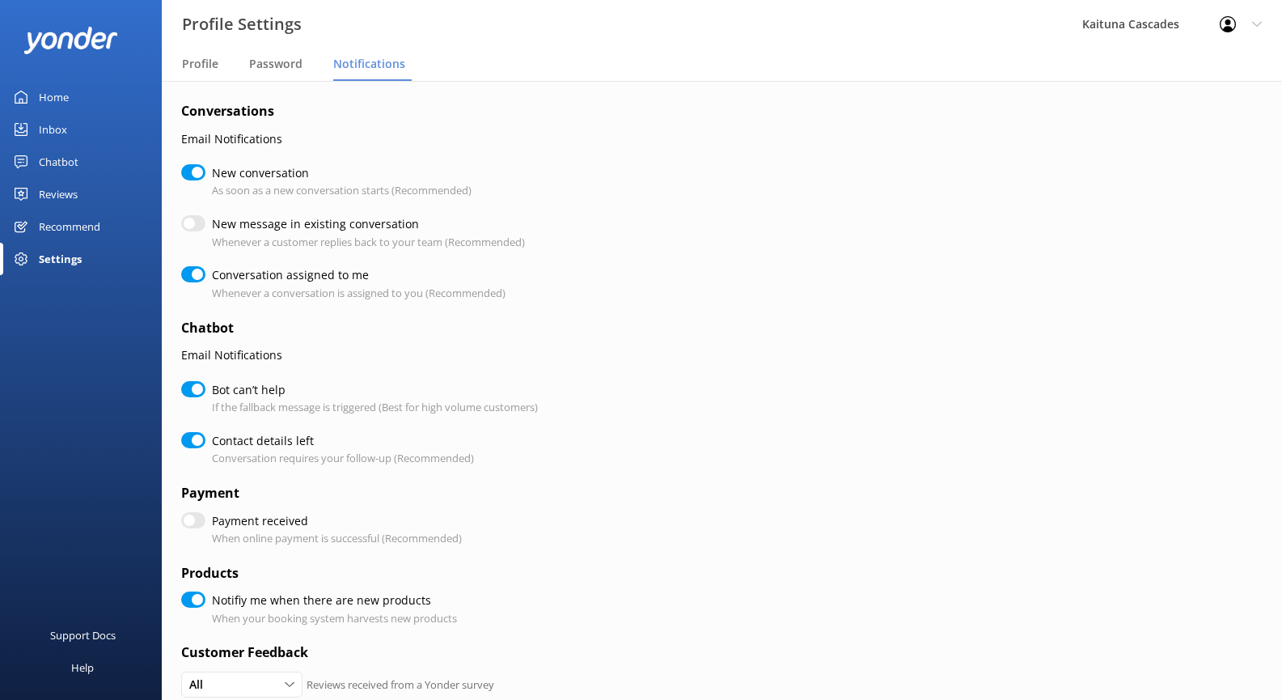
scroll to position [0, 0]
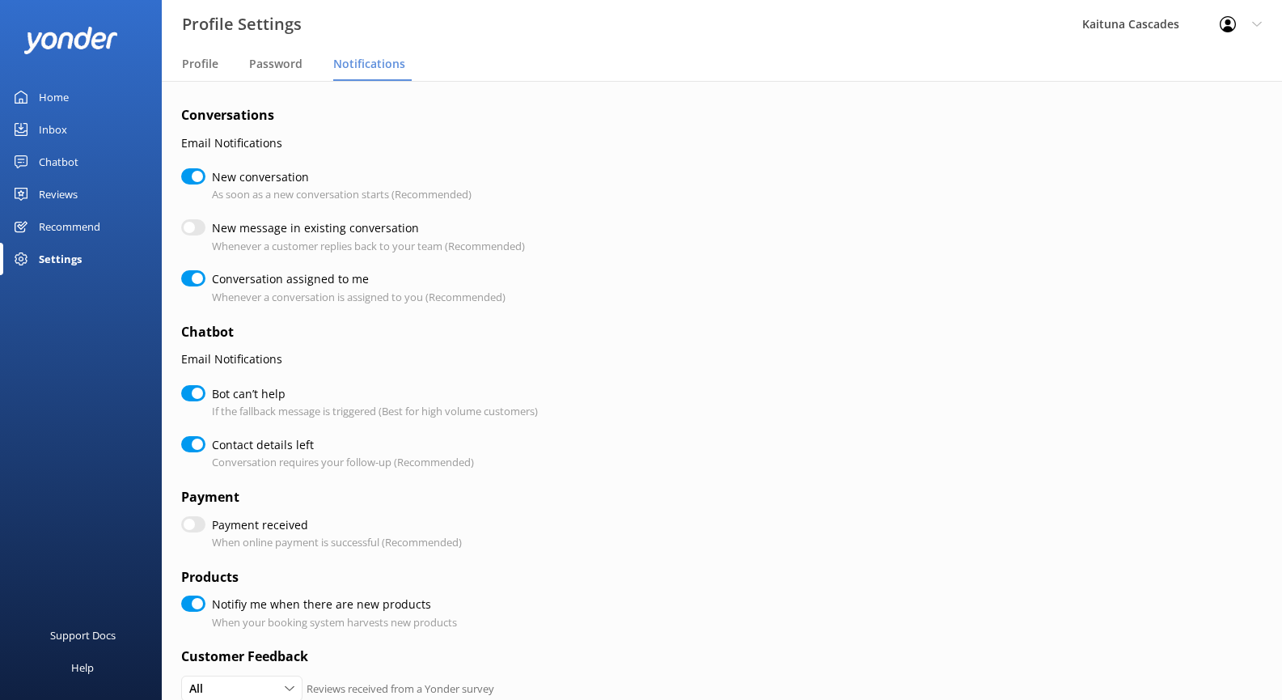
checkbox input "true"
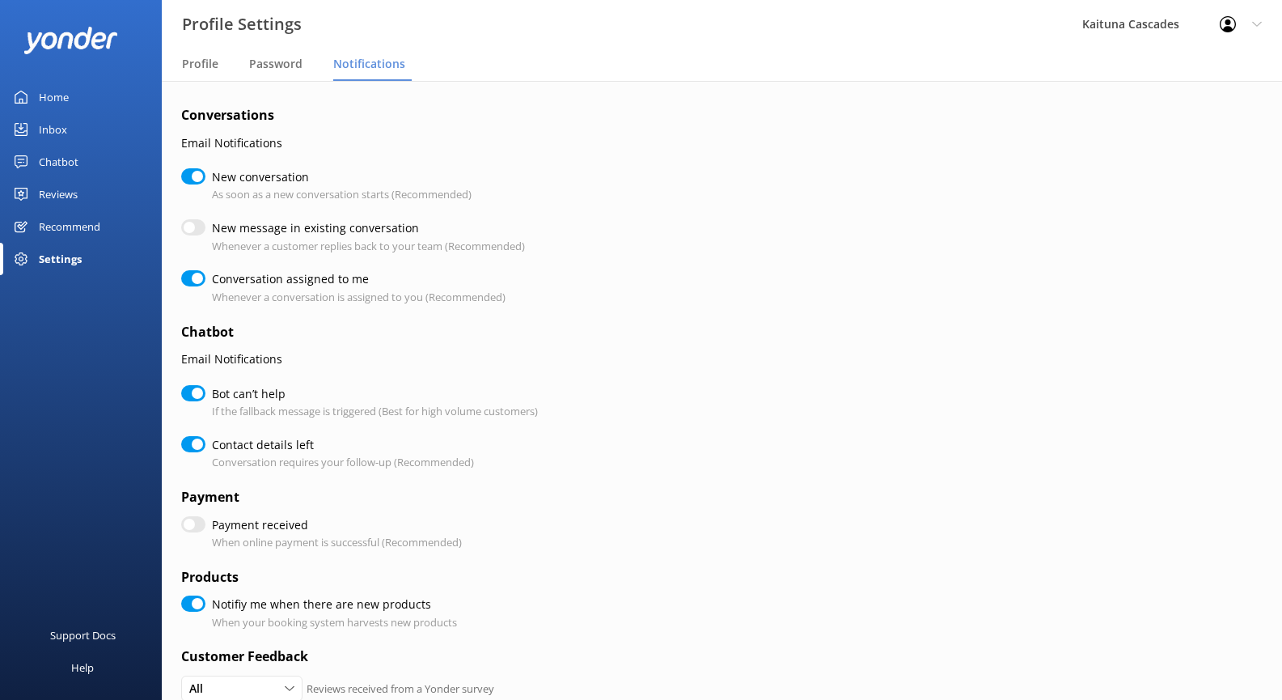
checkbox input "true"
